Goal: Task Accomplishment & Management: Manage account settings

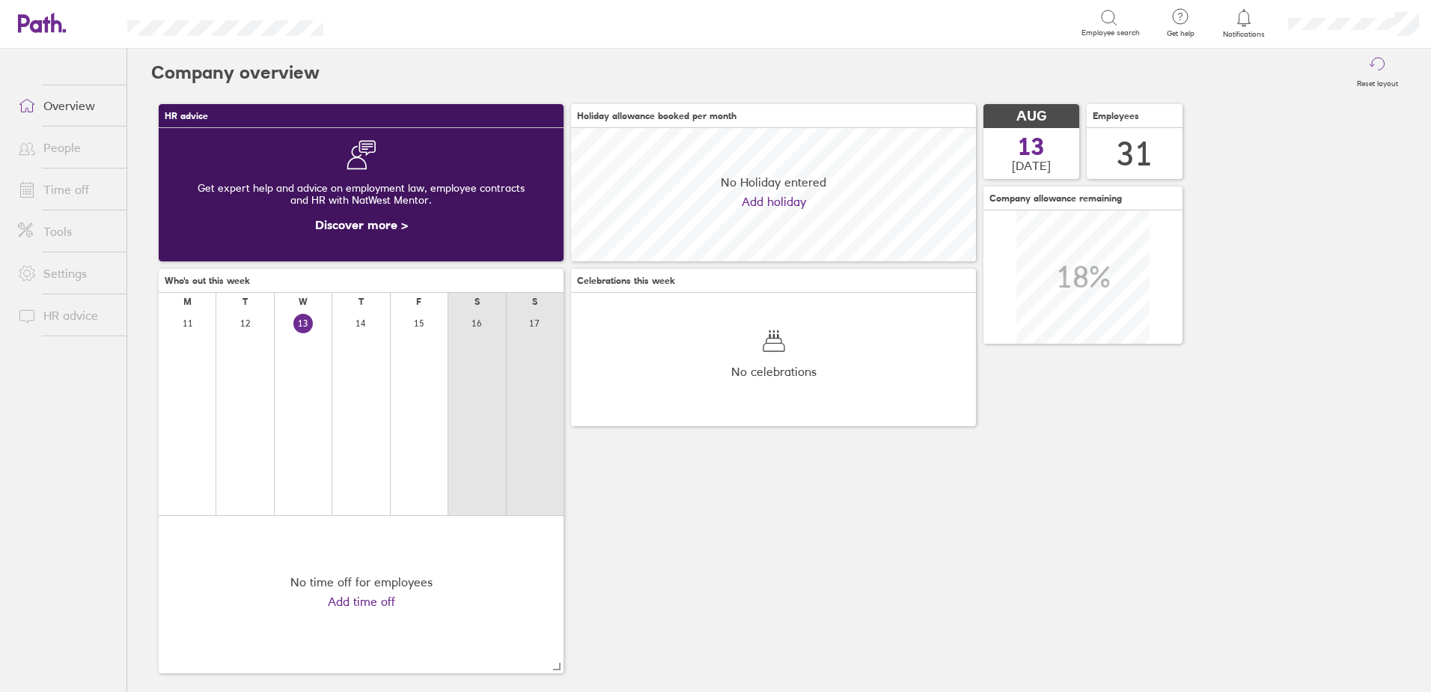
scroll to position [133, 405]
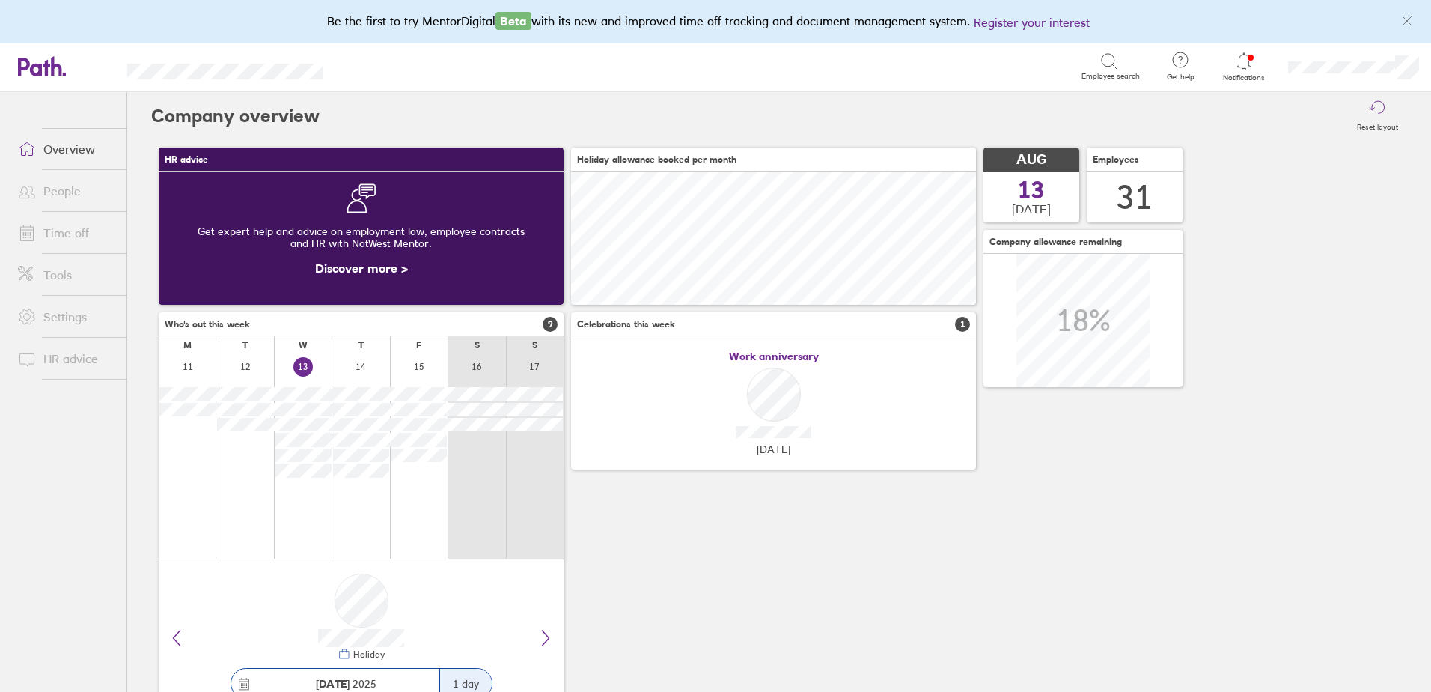
click at [70, 229] on link "Time off" at bounding box center [66, 233] width 121 height 30
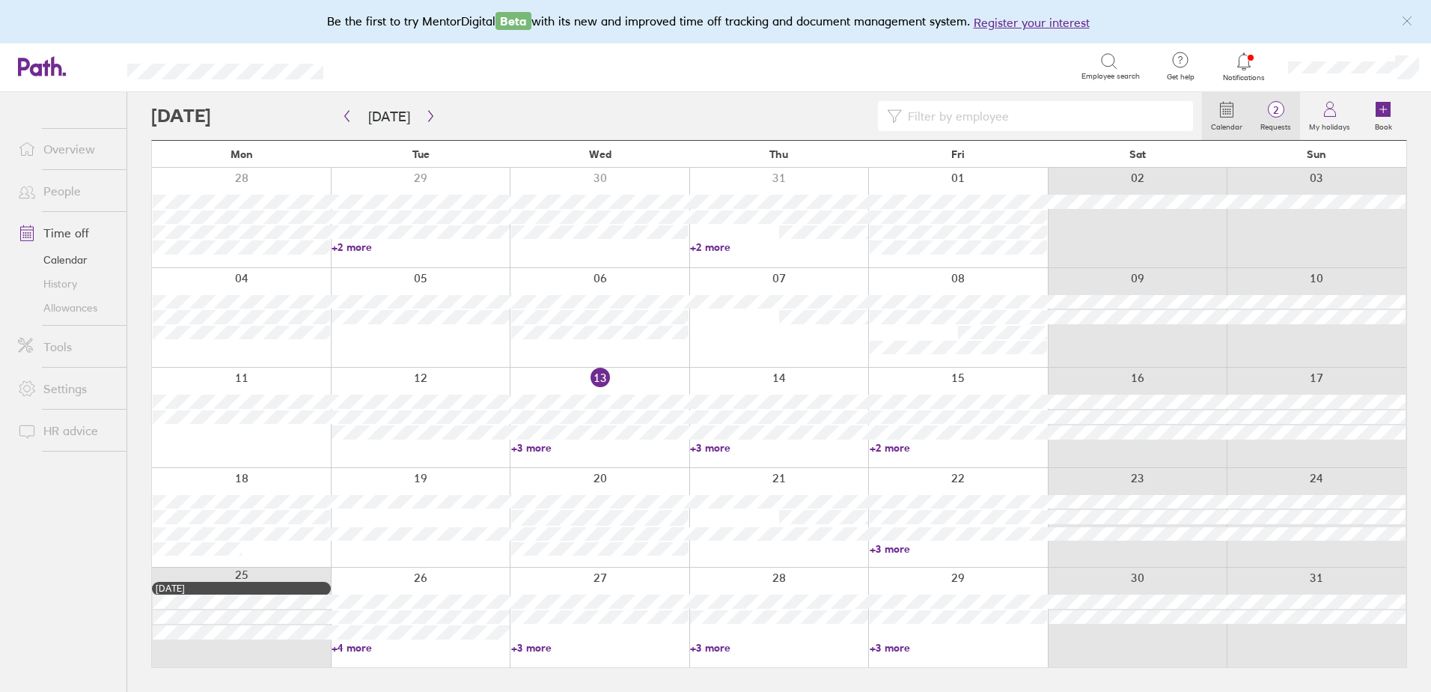
click at [1279, 104] on span "2" at bounding box center [1276, 110] width 49 height 12
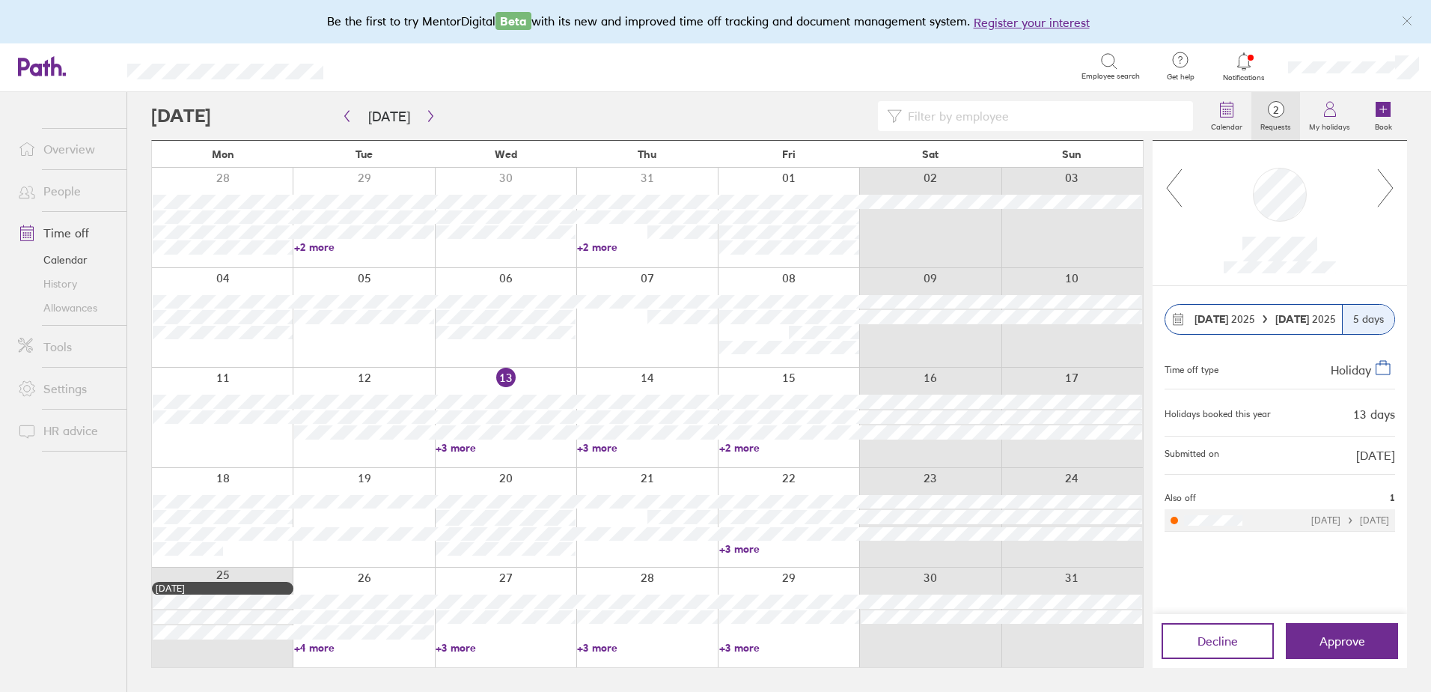
click at [1168, 183] on icon at bounding box center [1174, 188] width 19 height 40
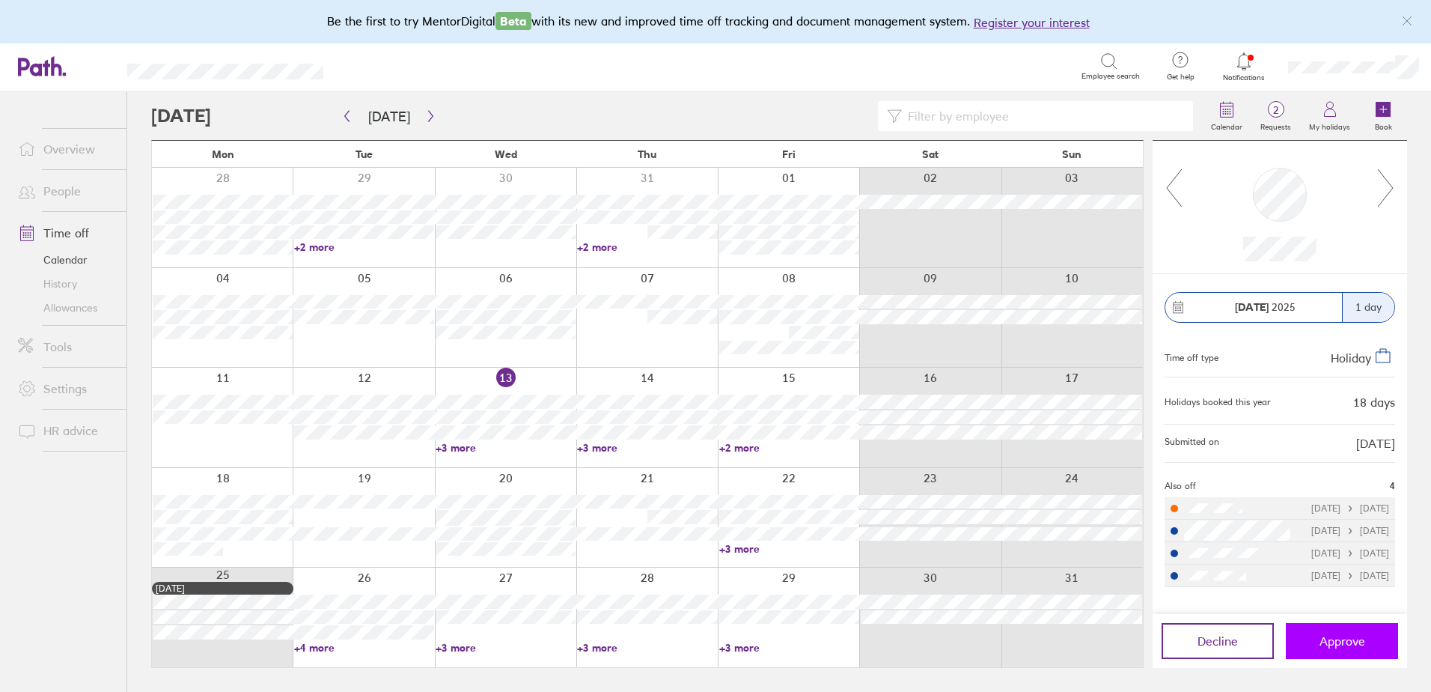
click at [1320, 639] on span "Approve" at bounding box center [1343, 640] width 46 height 13
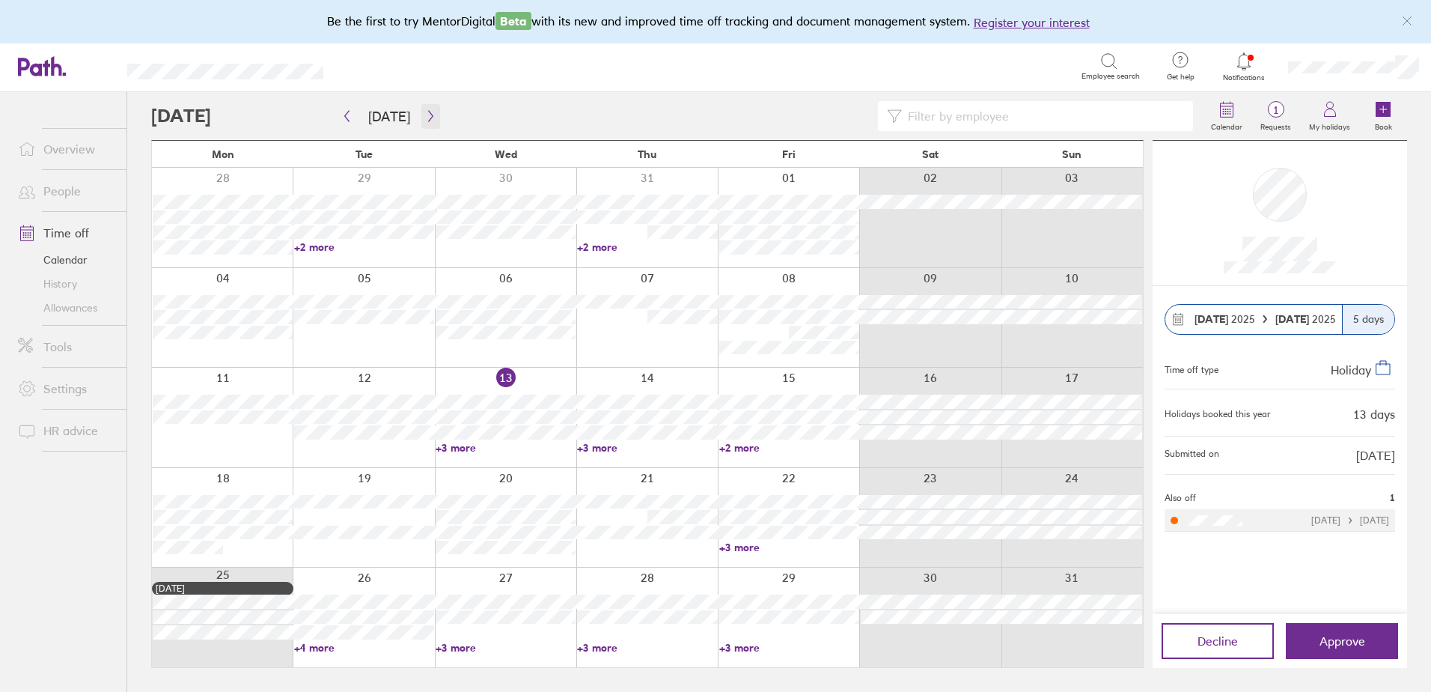
click at [430, 108] on button "button" at bounding box center [431, 116] width 19 height 25
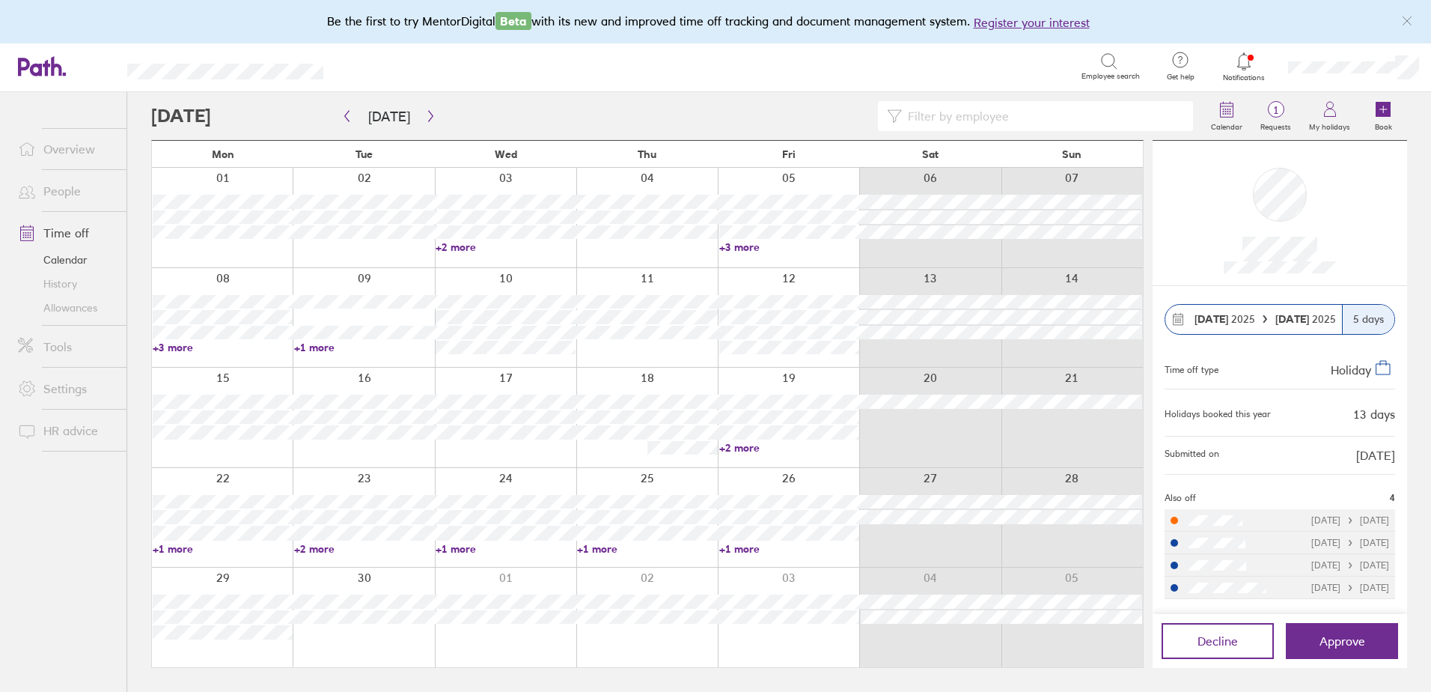
click at [172, 548] on link "+1 more" at bounding box center [223, 548] width 140 height 13
click at [1349, 631] on button "Approve" at bounding box center [1342, 641] width 112 height 36
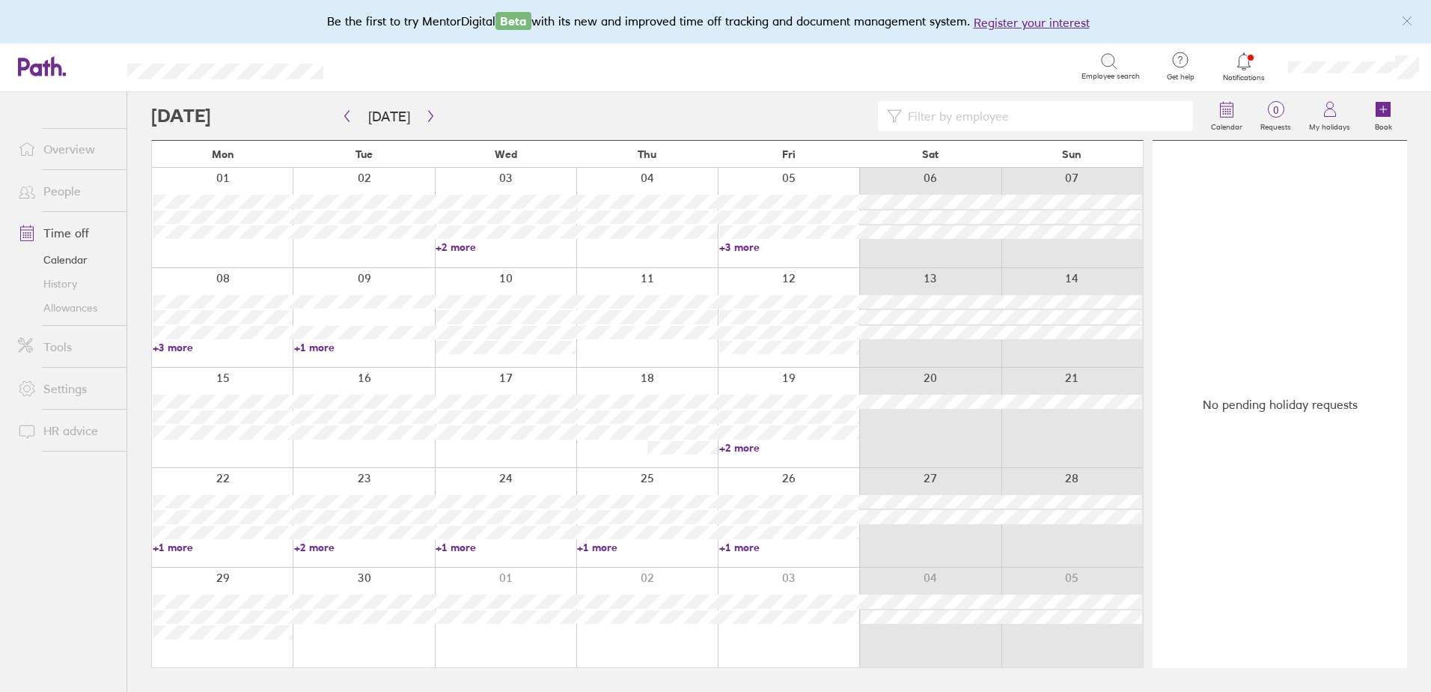
click at [1238, 64] on icon at bounding box center [1244, 61] width 18 height 18
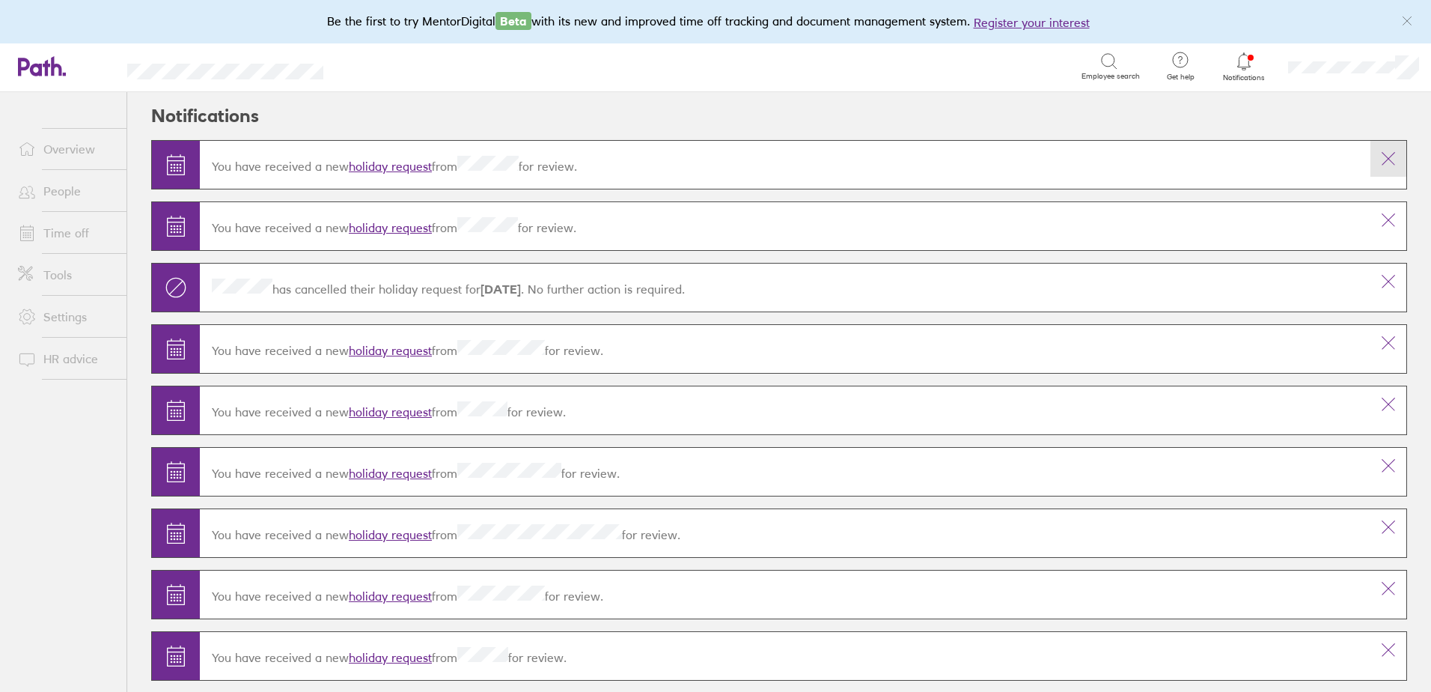
click at [1381, 156] on icon at bounding box center [1389, 159] width 18 height 18
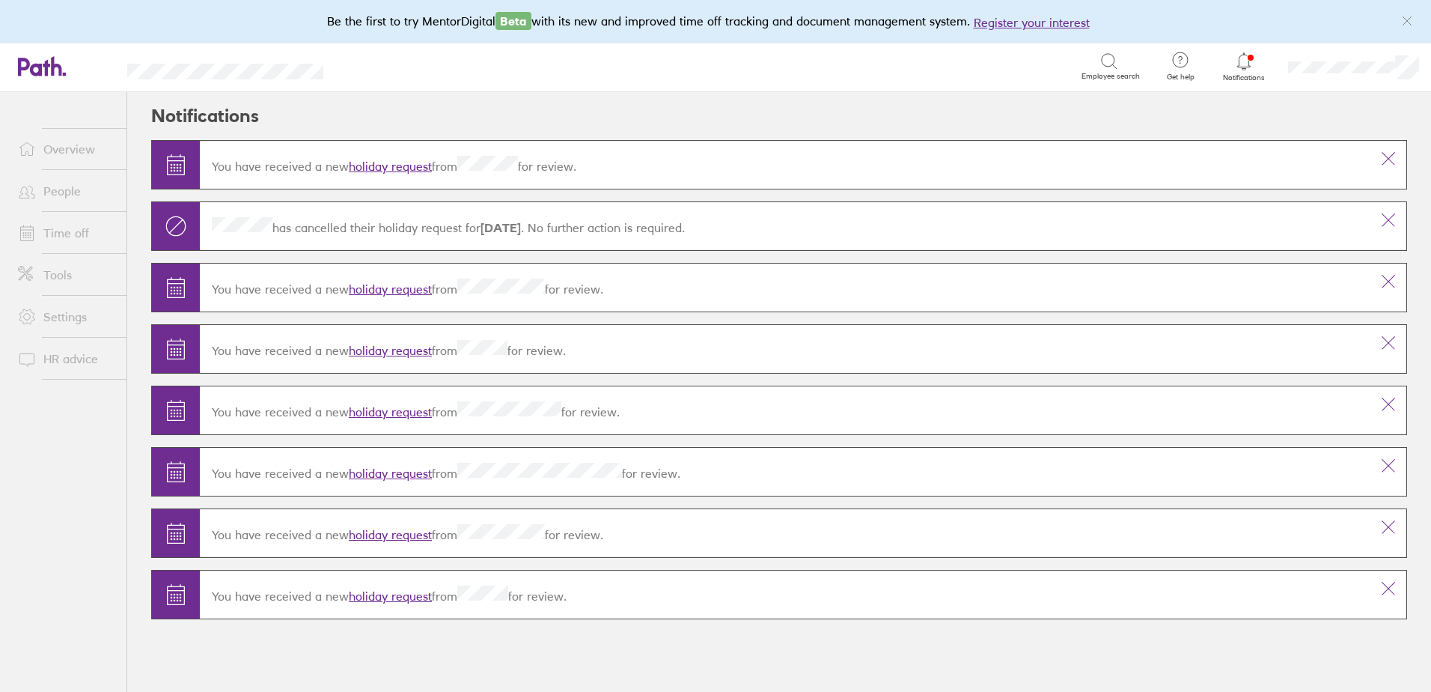
click at [1377, 156] on button at bounding box center [1389, 159] width 36 height 36
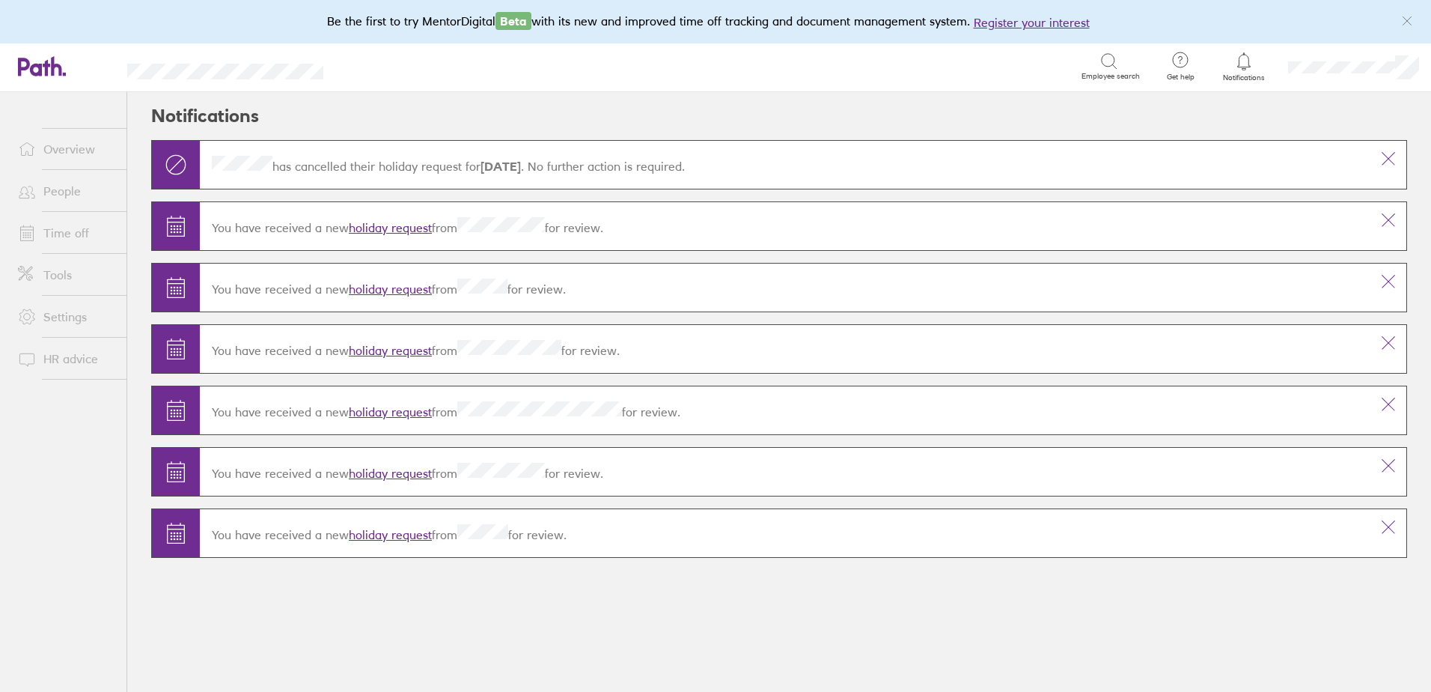
click at [1377, 156] on button at bounding box center [1389, 159] width 36 height 36
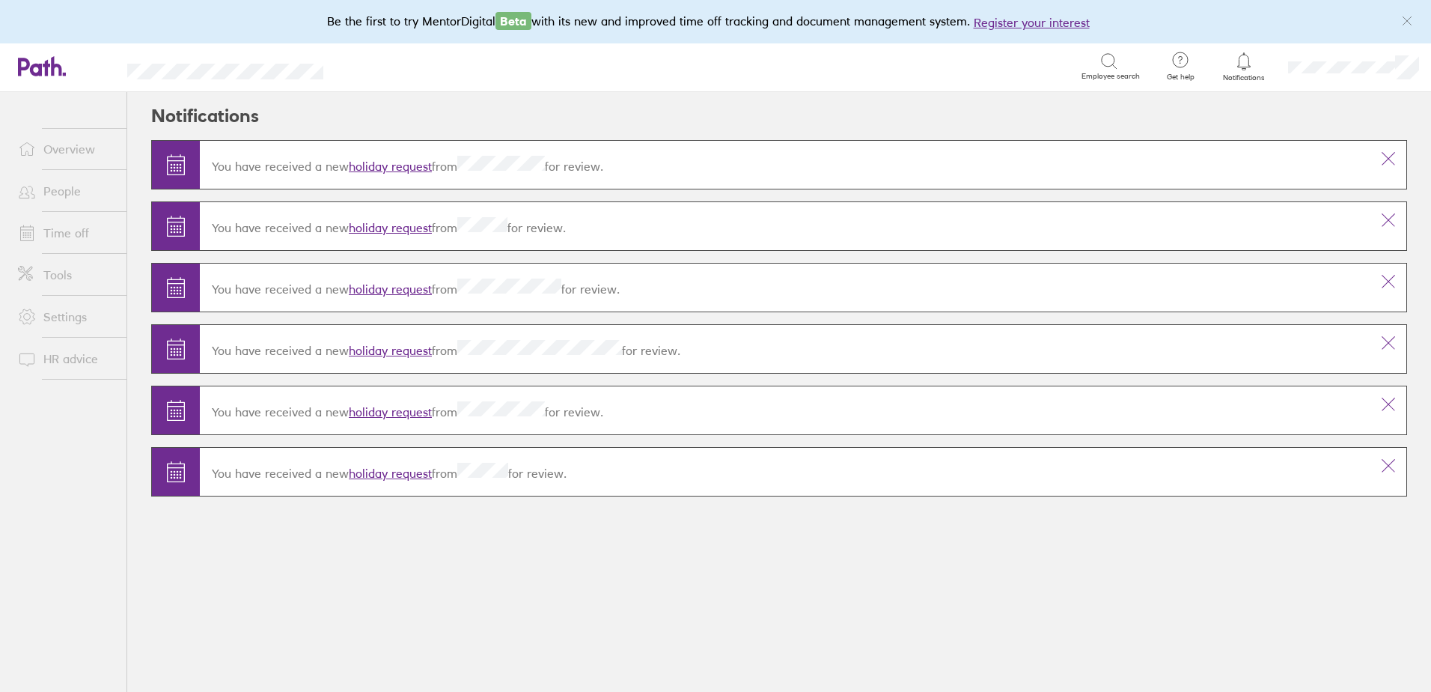
click at [1379, 156] on button at bounding box center [1389, 159] width 36 height 36
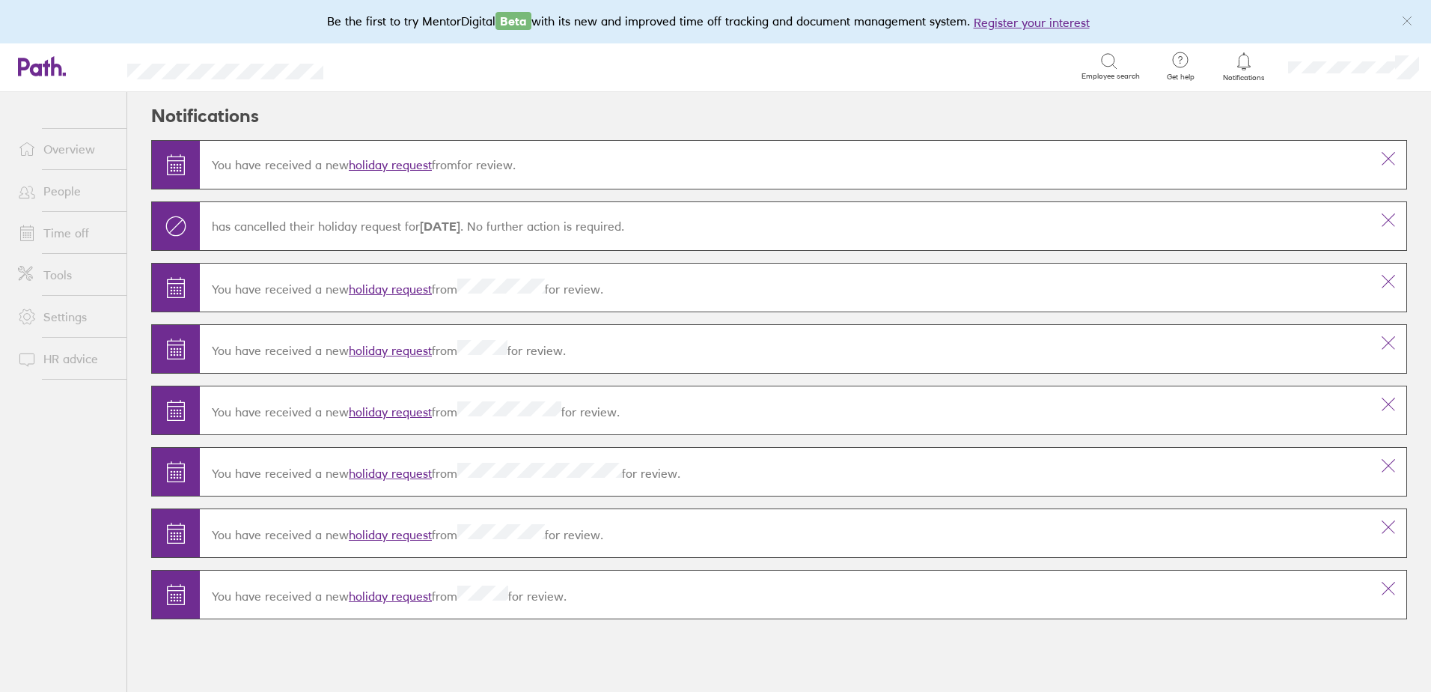
click at [1379, 156] on button at bounding box center [1389, 159] width 36 height 36
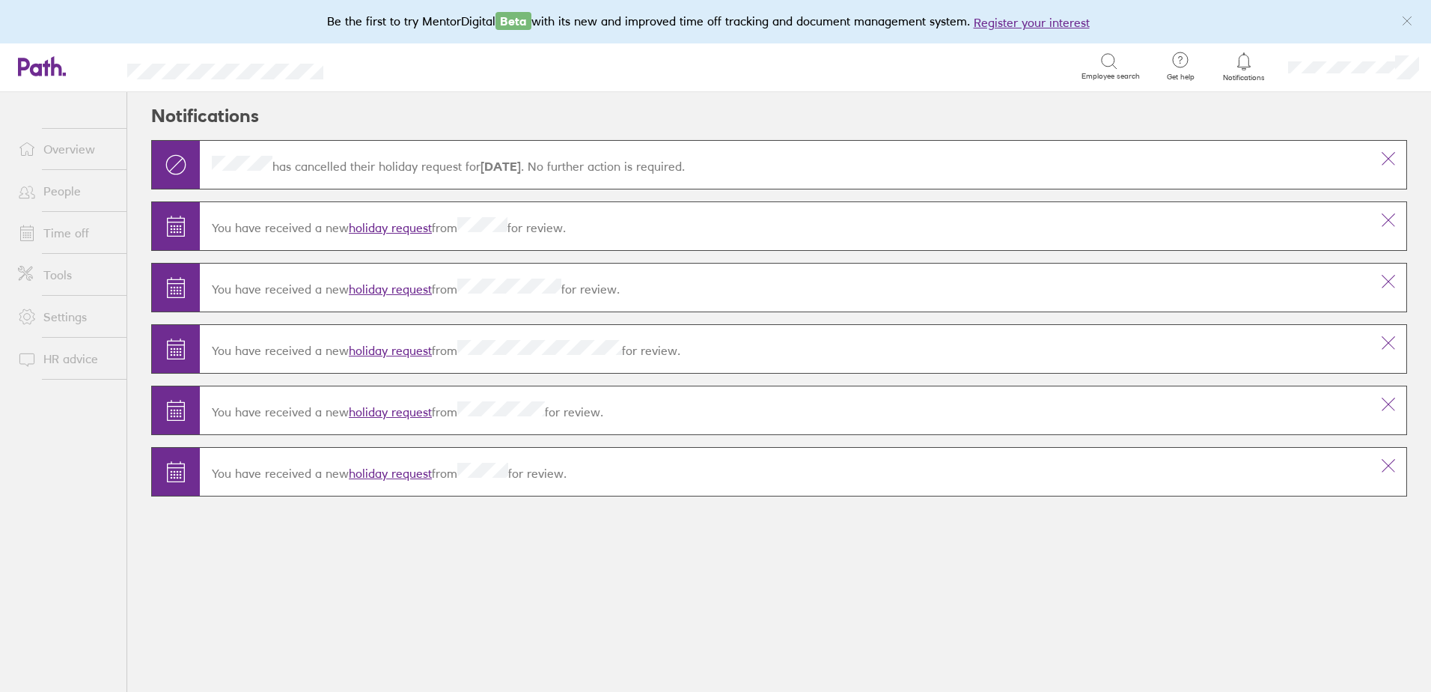
click at [1379, 156] on button at bounding box center [1389, 159] width 36 height 36
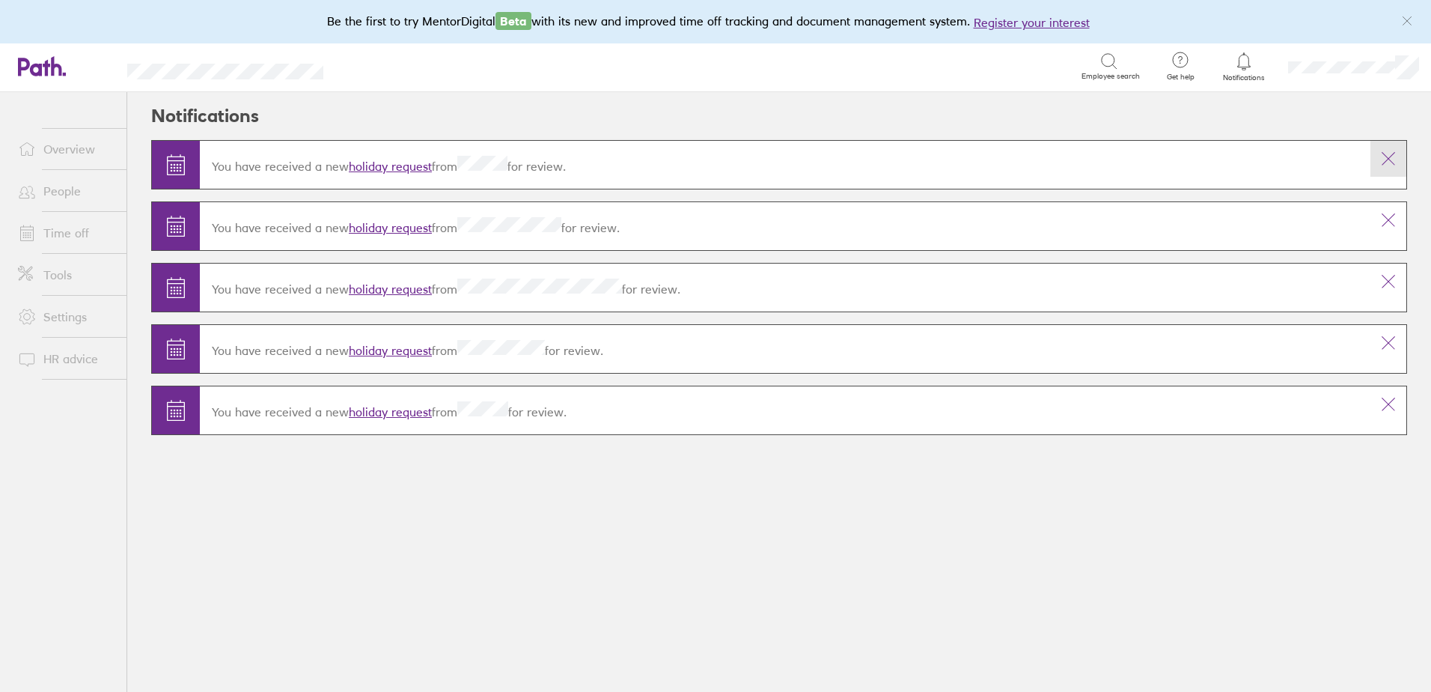
click at [1395, 159] on icon at bounding box center [1389, 159] width 18 height 18
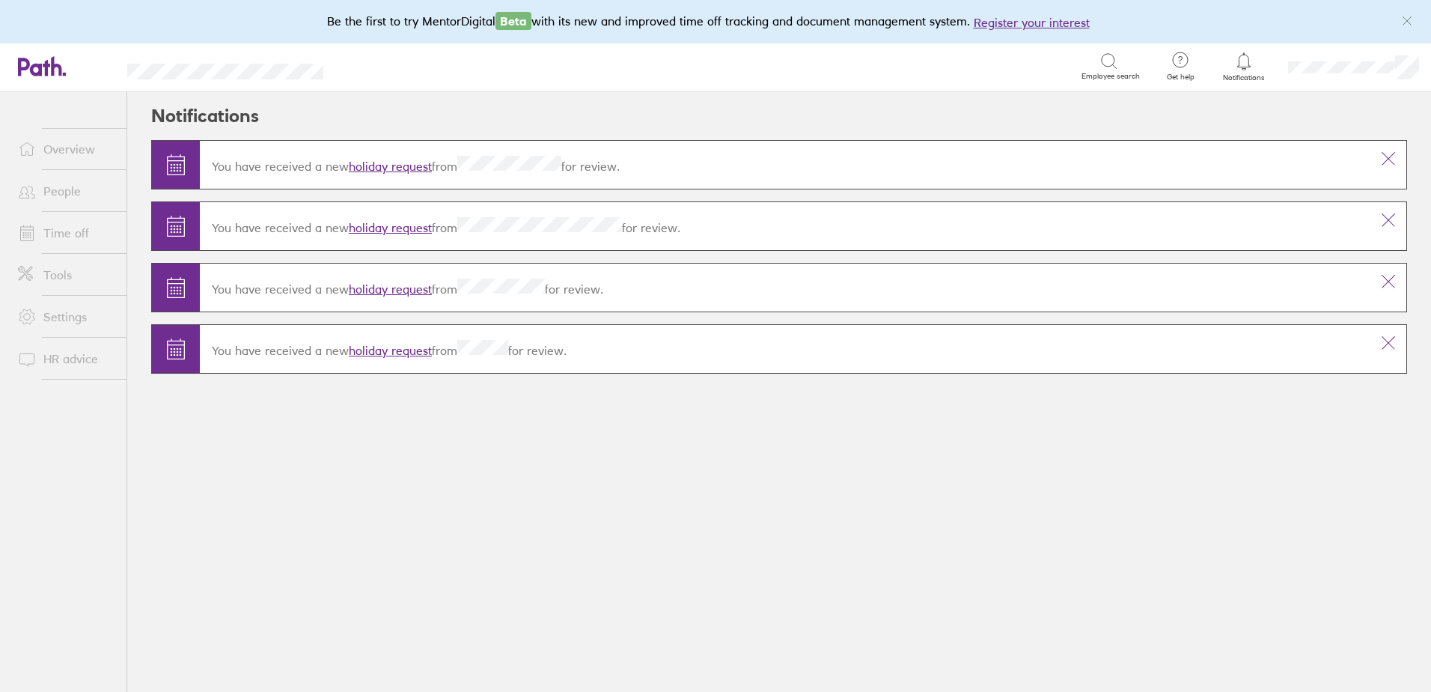
click at [1395, 159] on icon at bounding box center [1389, 159] width 18 height 18
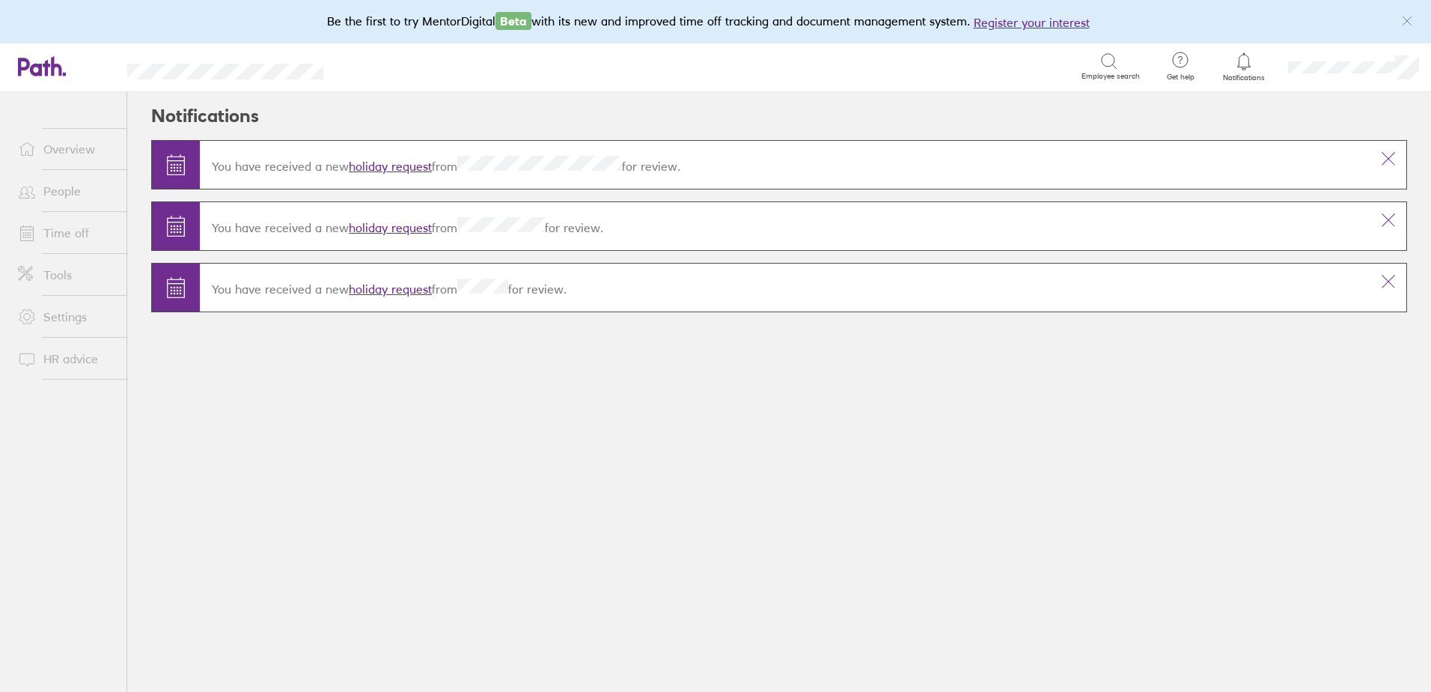
click at [1395, 159] on icon at bounding box center [1389, 159] width 18 height 18
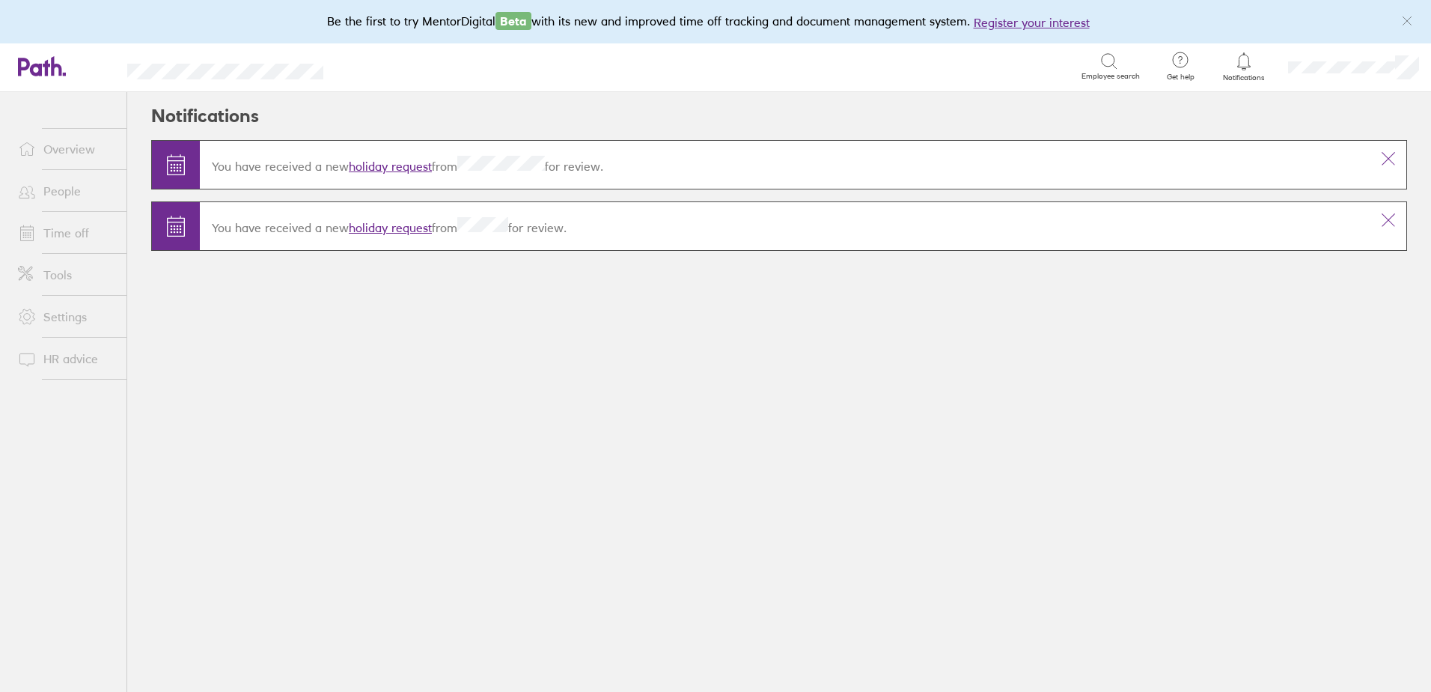
click at [1395, 159] on icon at bounding box center [1389, 159] width 18 height 18
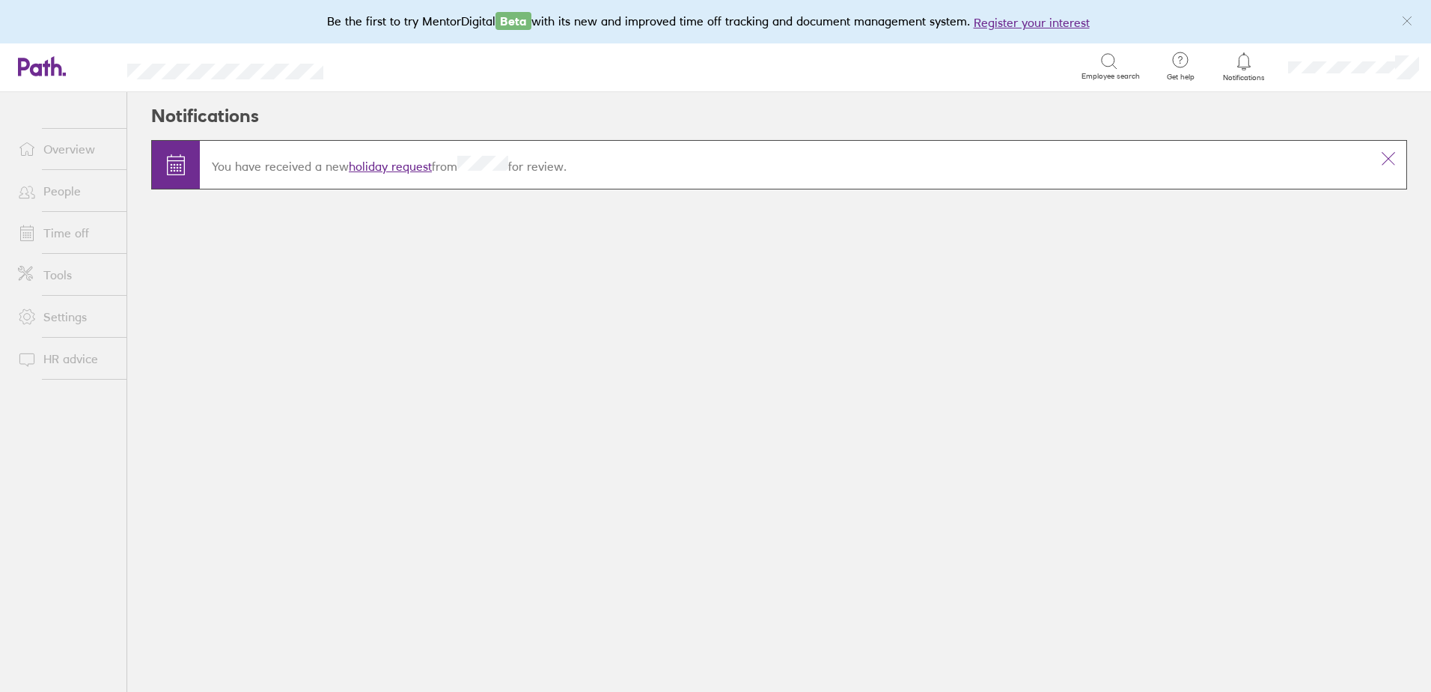
click at [1395, 159] on icon at bounding box center [1389, 159] width 18 height 18
